Goal: Find specific page/section: Find specific page/section

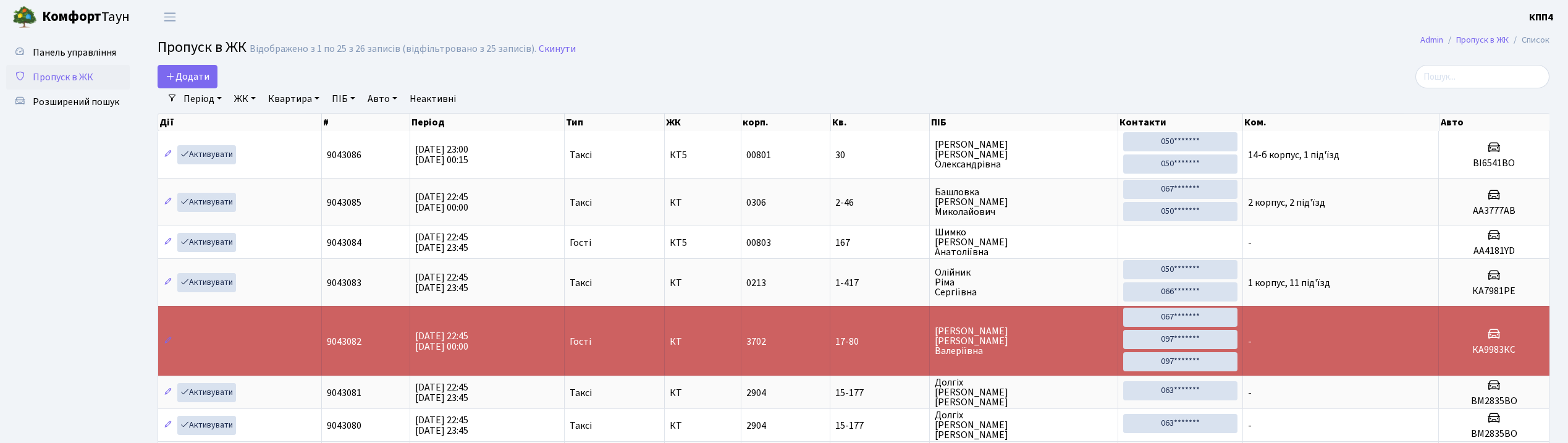
select select "25"
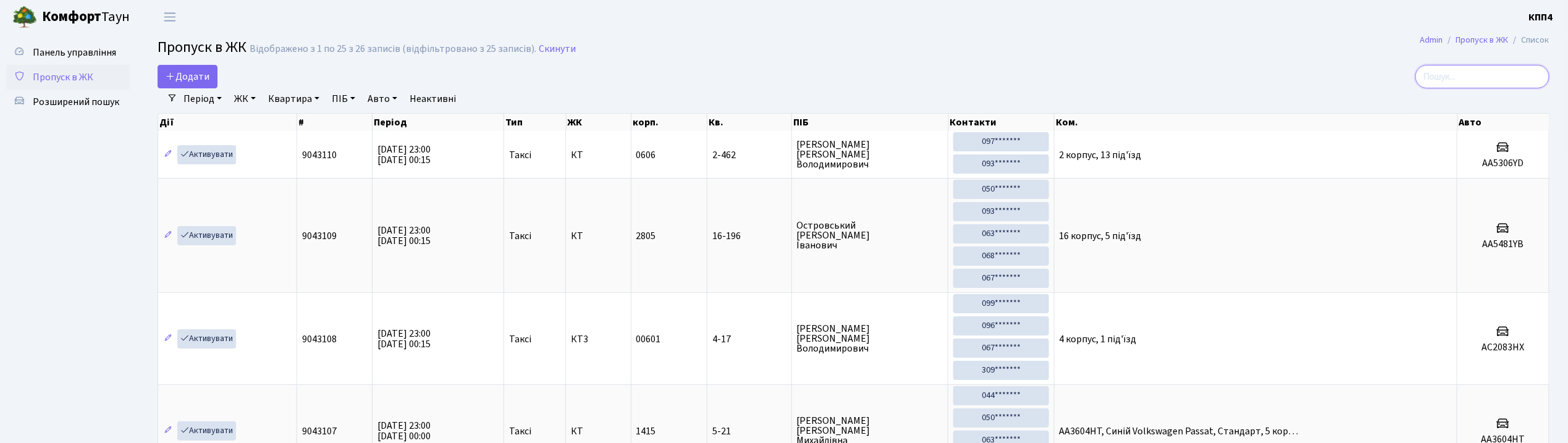
click at [1466, 77] on input "search" at bounding box center [1483, 77] width 134 height 24
type input "3247"
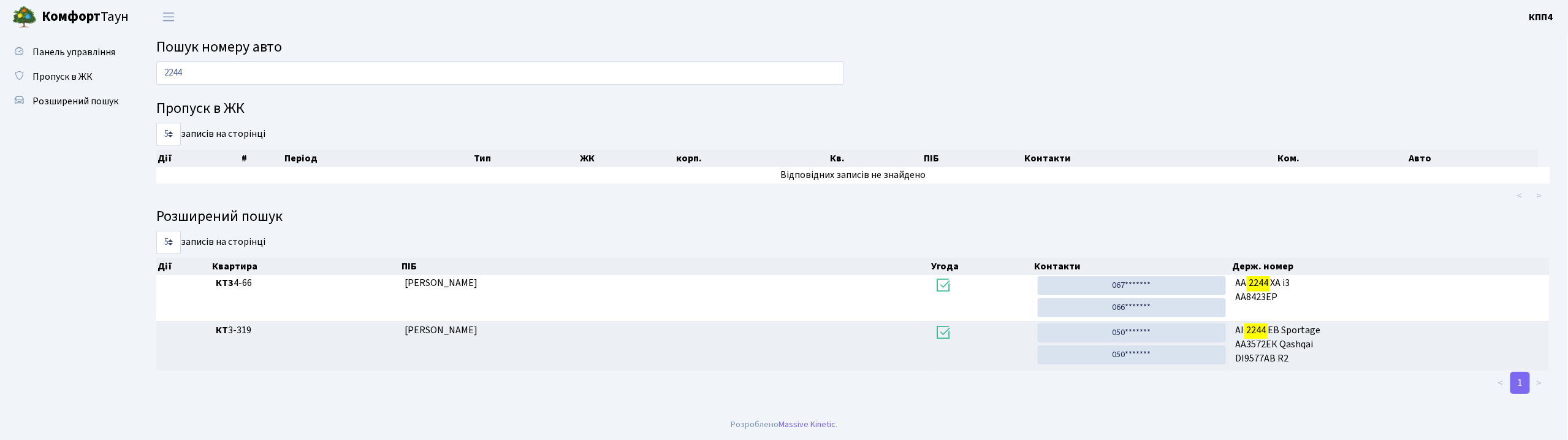
click at [309, 76] on input "2244" at bounding box center [500, 73] width 687 height 24
type input "2"
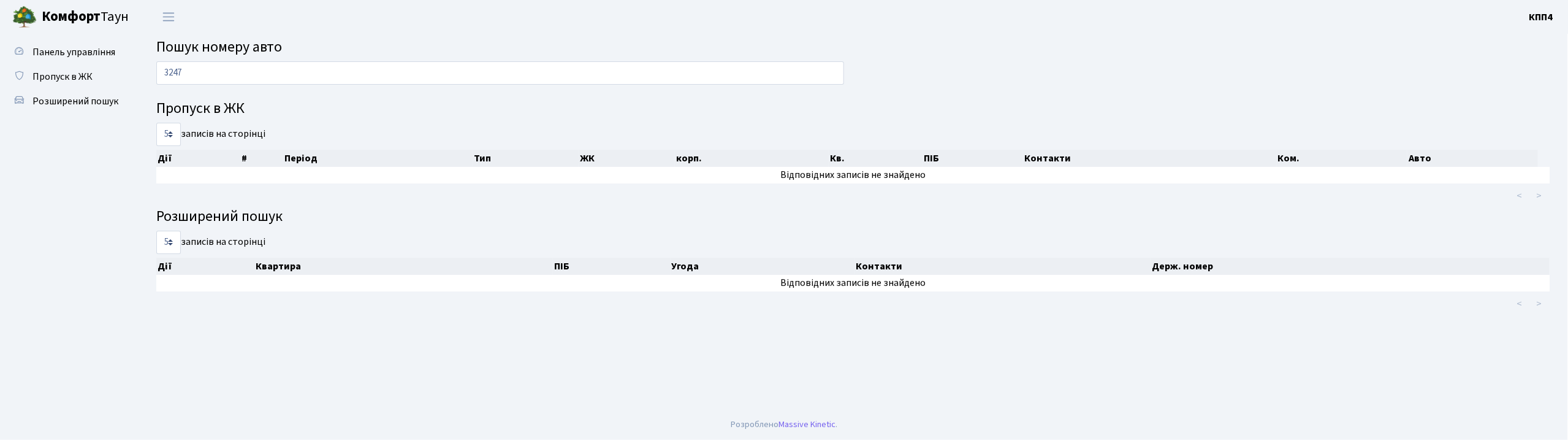
type input "3247"
